Goal: Find contact information: Find contact information

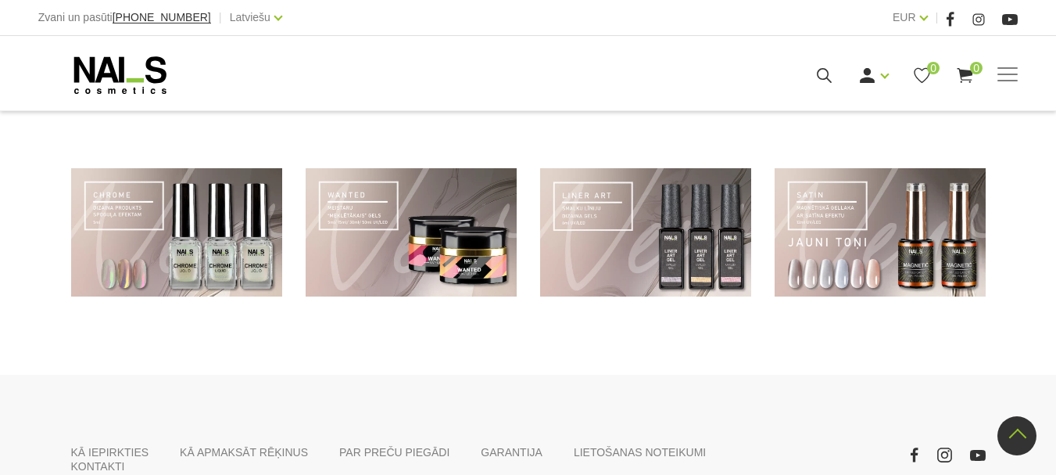
scroll to position [1174, 0]
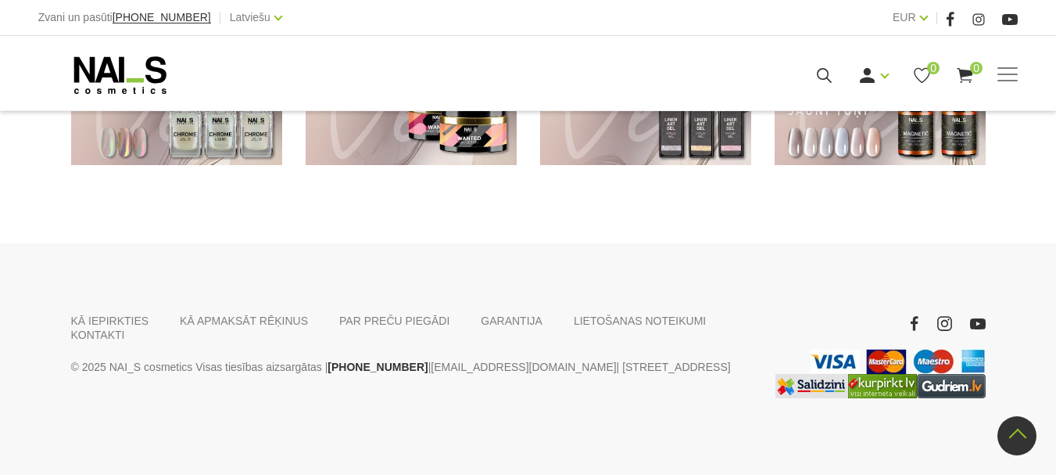
scroll to position [1302, 0]
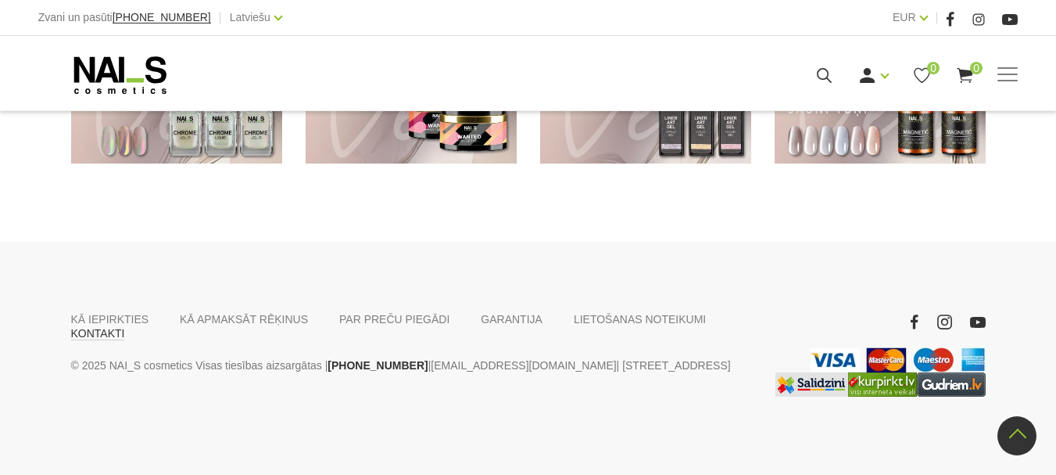
click at [125, 326] on link "KONTAKTI" at bounding box center [98, 333] width 54 height 14
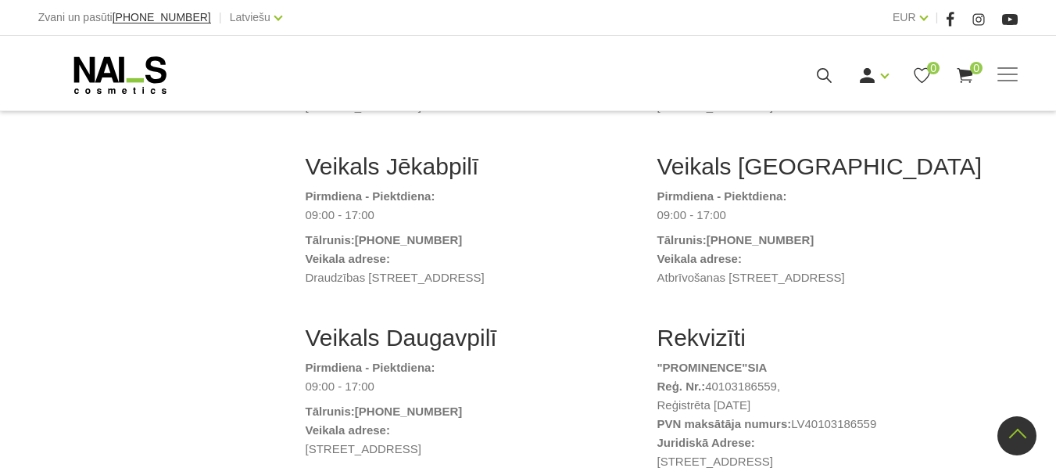
scroll to position [704, 0]
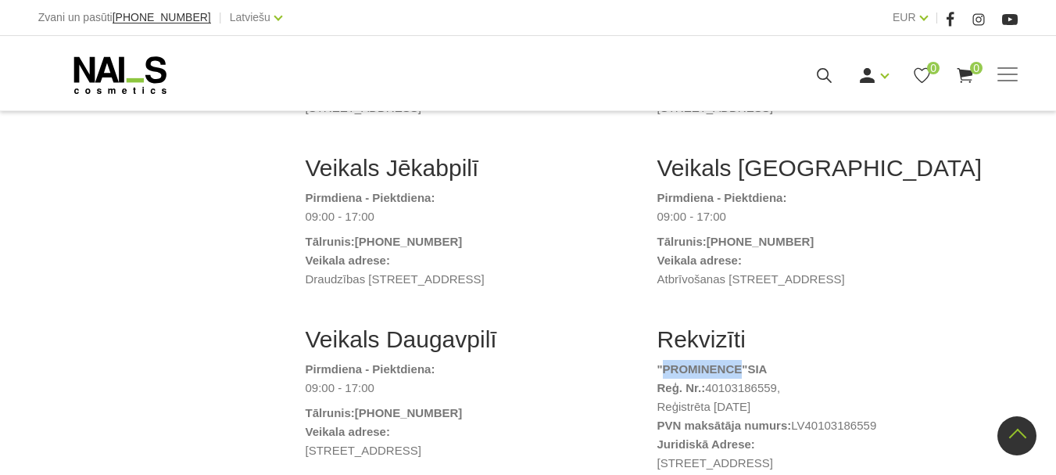
drag, startPoint x: 665, startPoint y: 353, endPoint x: 739, endPoint y: 349, distance: 74.3
click at [739, 362] on strong ""PROMINENCE " SIA" at bounding box center [713, 368] width 110 height 13
copy strong "PROMINENCE"
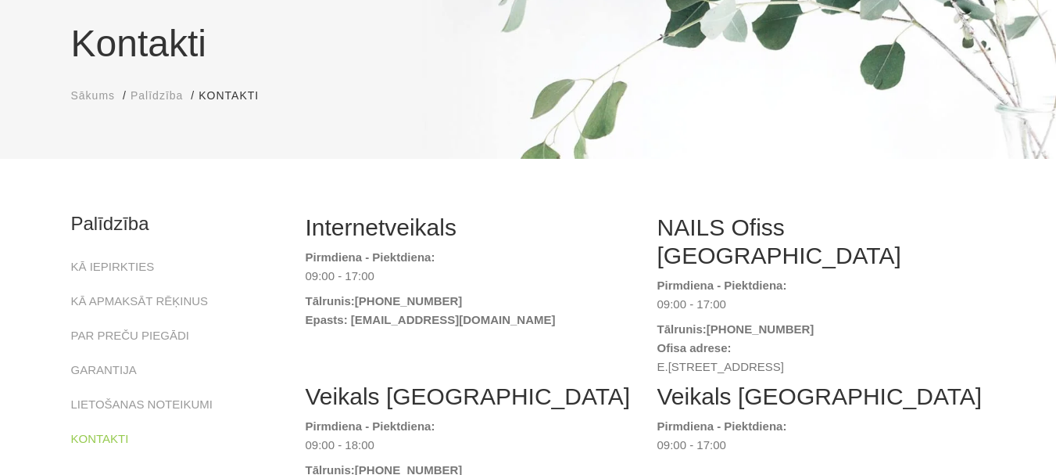
scroll to position [156, 0]
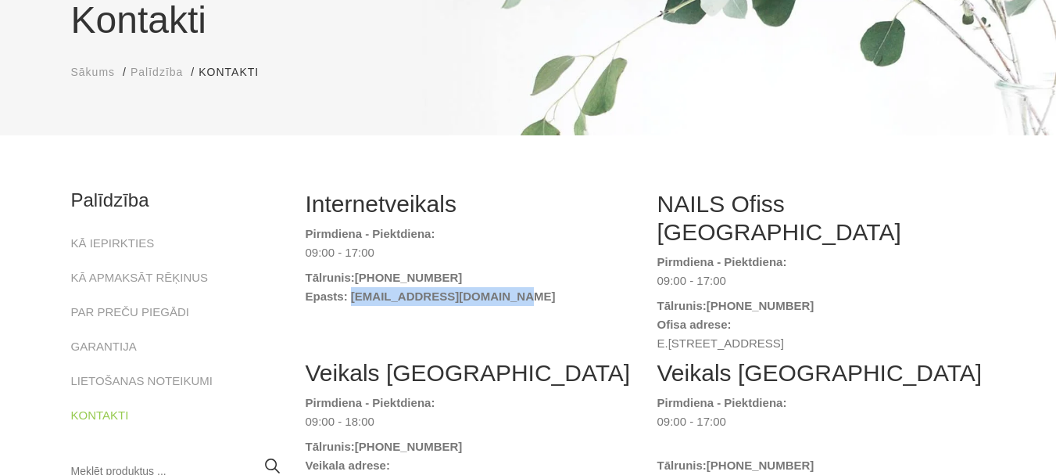
drag, startPoint x: 511, startPoint y: 296, endPoint x: 351, endPoint y: 294, distance: 160.3
click at [351, 294] on strong "Epasts: [EMAIL_ADDRESS][DOMAIN_NAME]" at bounding box center [431, 295] width 250 height 13
copy strong "naiskonsultants@gmail.com"
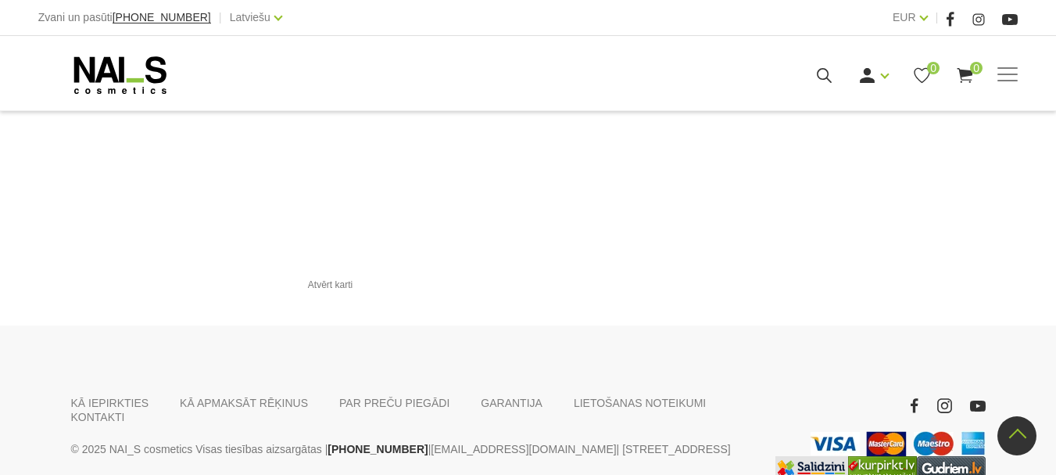
scroll to position [1919, 0]
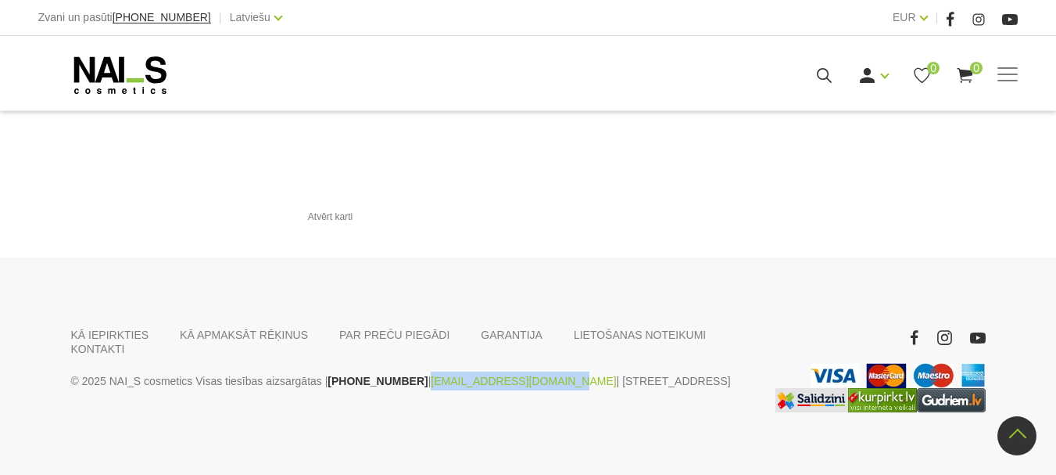
drag, startPoint x: 525, startPoint y: 352, endPoint x: 407, endPoint y: 349, distance: 118.1
click at [407, 371] on p "© 2025 NAI_S cosmetics Visas tiesības aizsargātas | +37120446646 | veikals@nais…" at bounding box center [411, 380] width 680 height 19
copy link "[EMAIL_ADDRESS][DOMAIN_NAME]"
click at [125, 342] on link "KONTAKTI" at bounding box center [98, 349] width 54 height 14
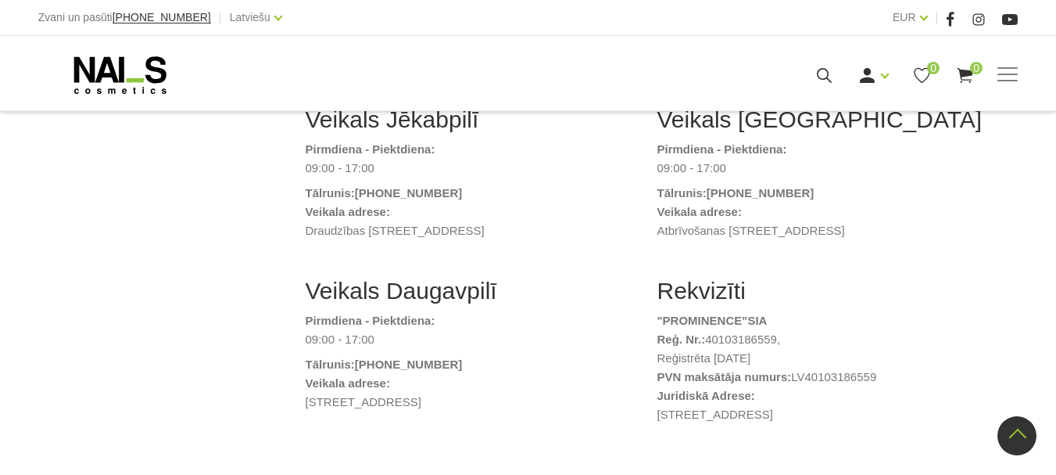
scroll to position [668, 0]
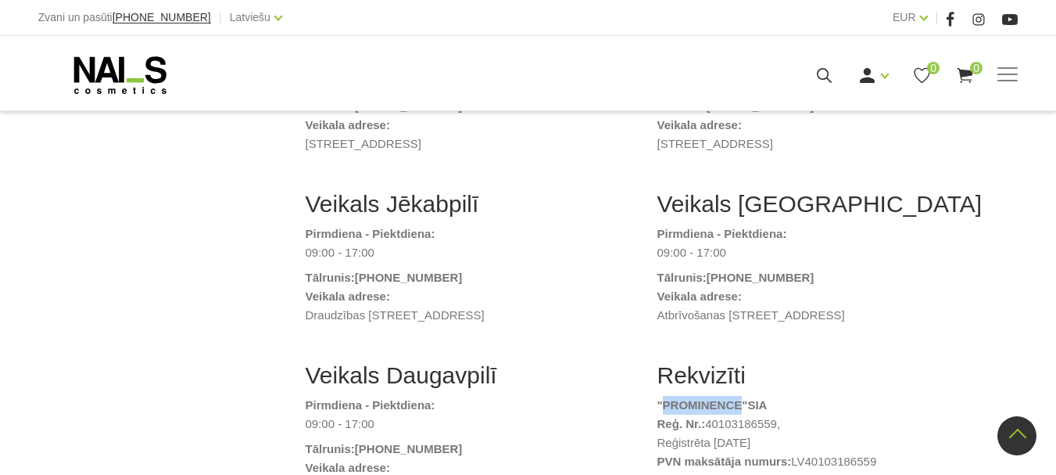
drag, startPoint x: 665, startPoint y: 387, endPoint x: 740, endPoint y: 389, distance: 75.9
click at [740, 398] on strong ""PROMINENCE " SIA" at bounding box center [713, 404] width 110 height 13
copy strong "PROMINENCE"
